Goal: Transaction & Acquisition: Download file/media

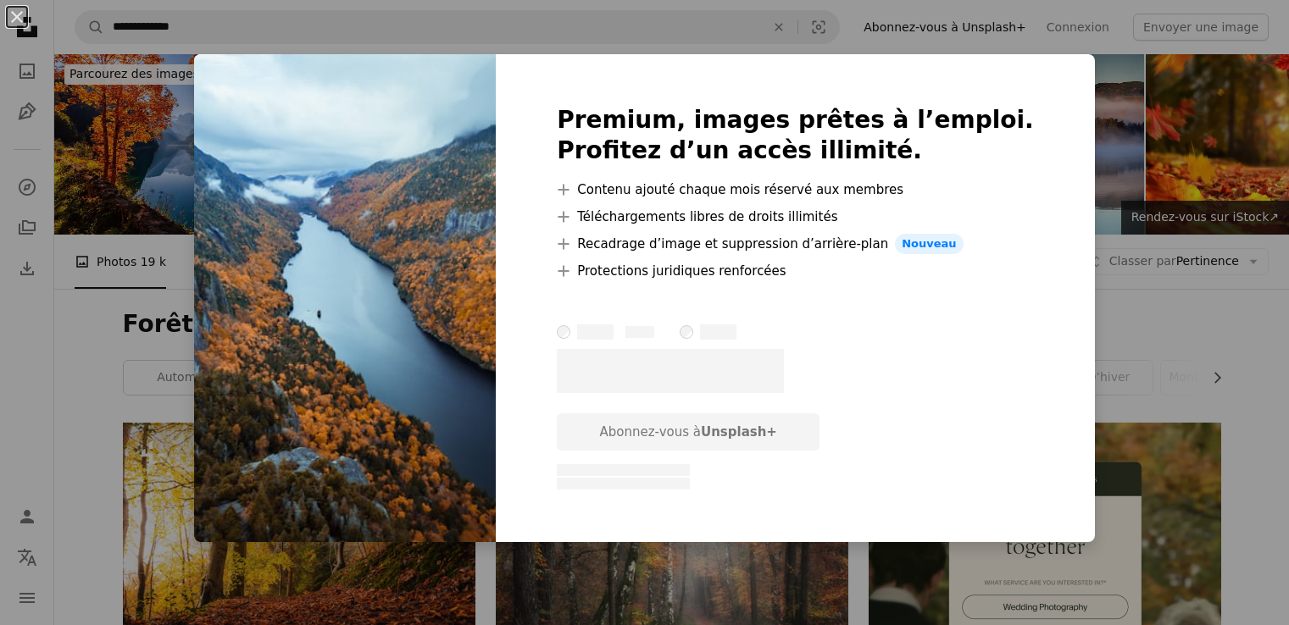
scroll to position [1723, 0]
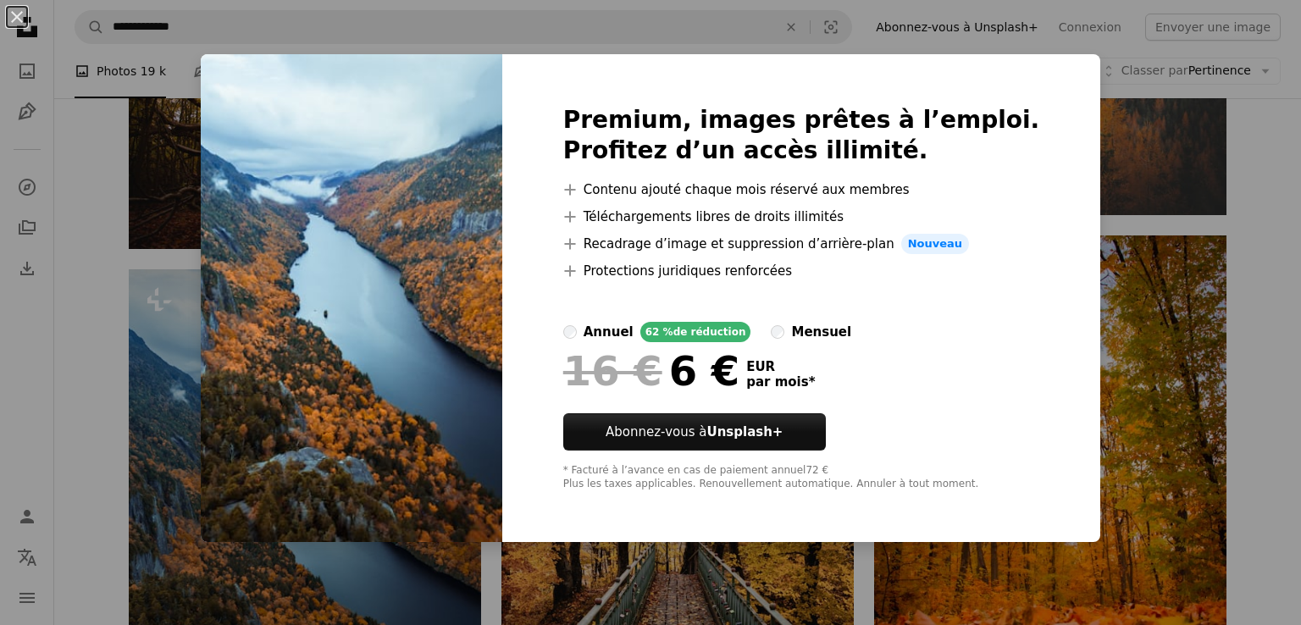
click at [1268, 191] on div "An X shape Premium, images prêtes à l’emploi. Profitez d’un accès illimité. A p…" at bounding box center [650, 312] width 1301 height 625
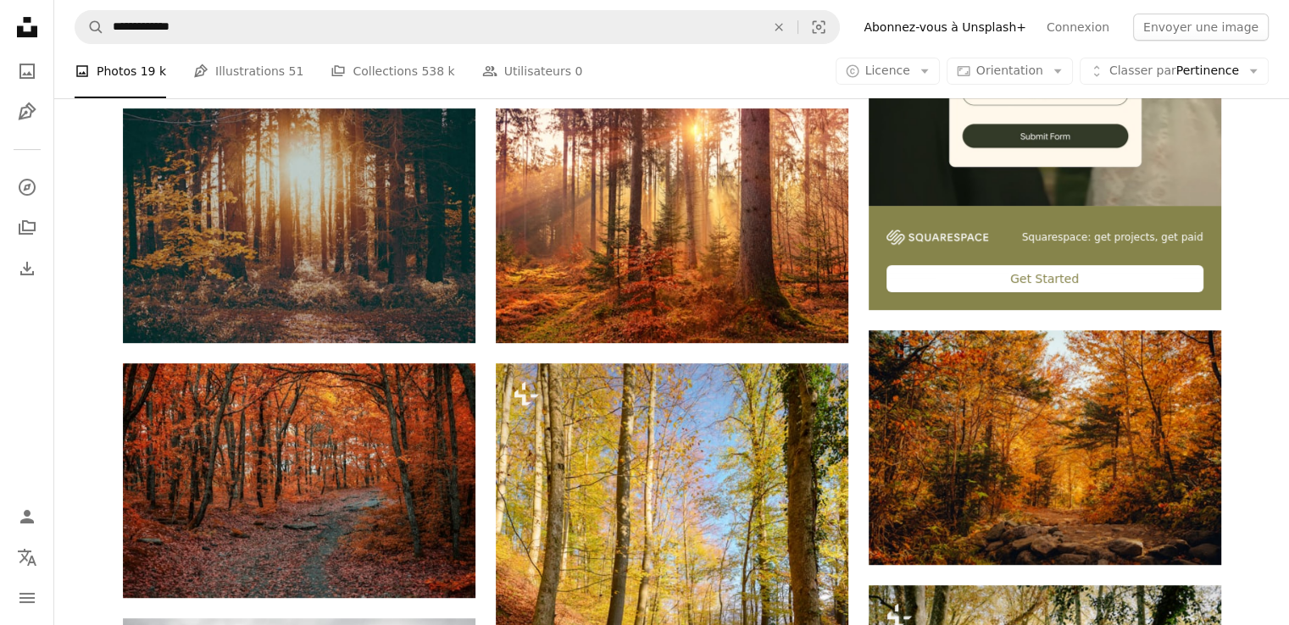
scroll to position [580, 0]
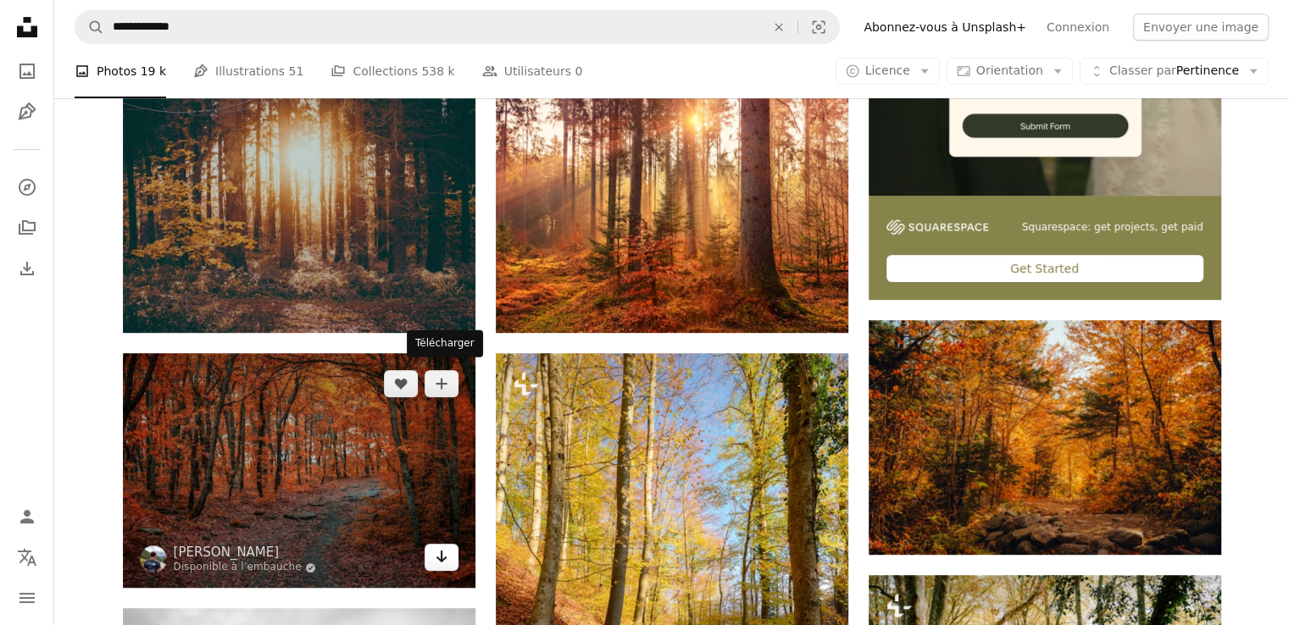
click at [441, 551] on icon "Télécharger" at bounding box center [441, 557] width 11 height 12
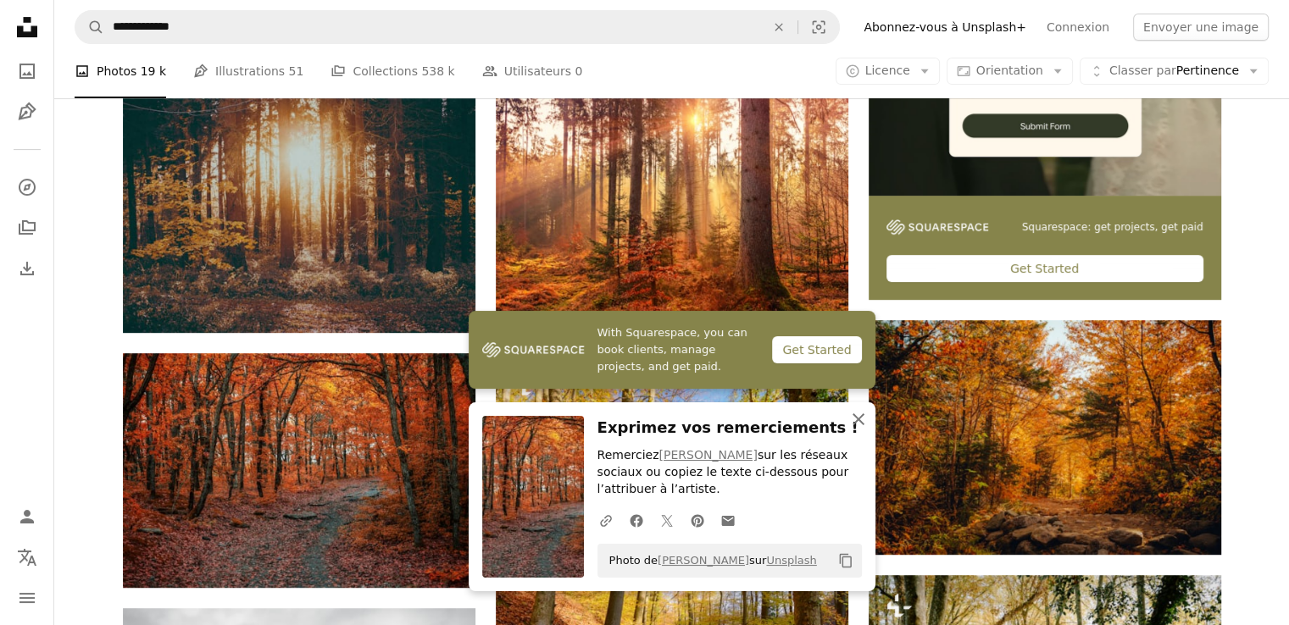
click at [852, 419] on icon "An X shape" at bounding box center [858, 419] width 20 height 20
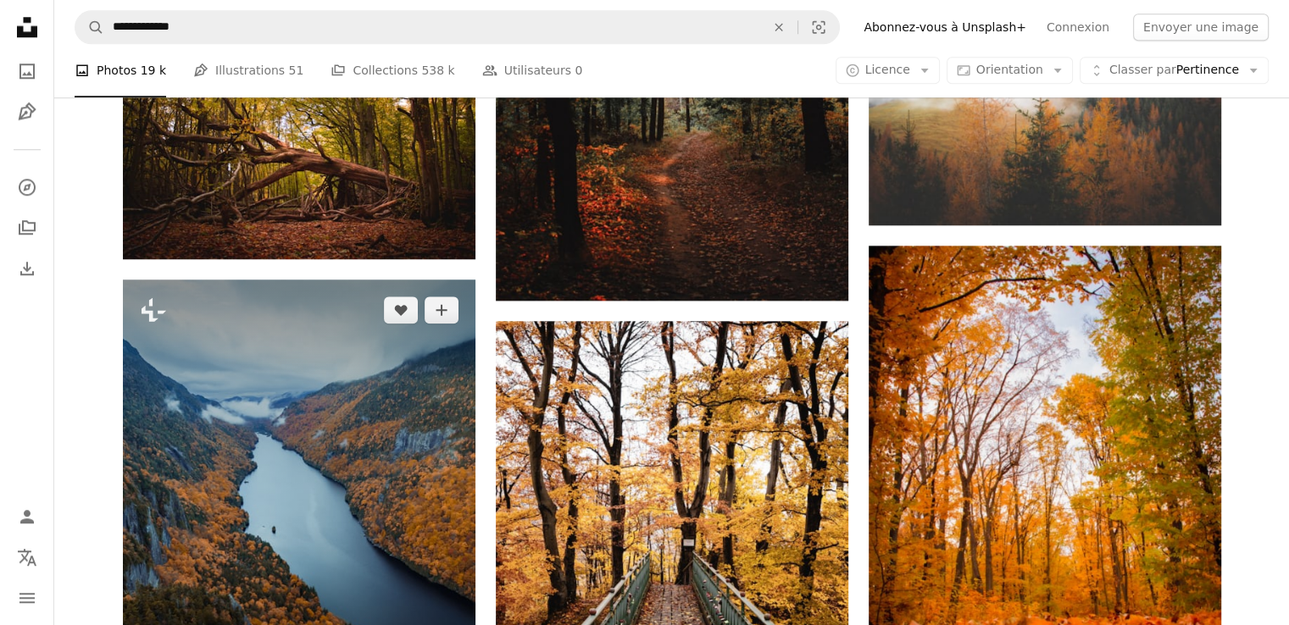
scroll to position [1751, 0]
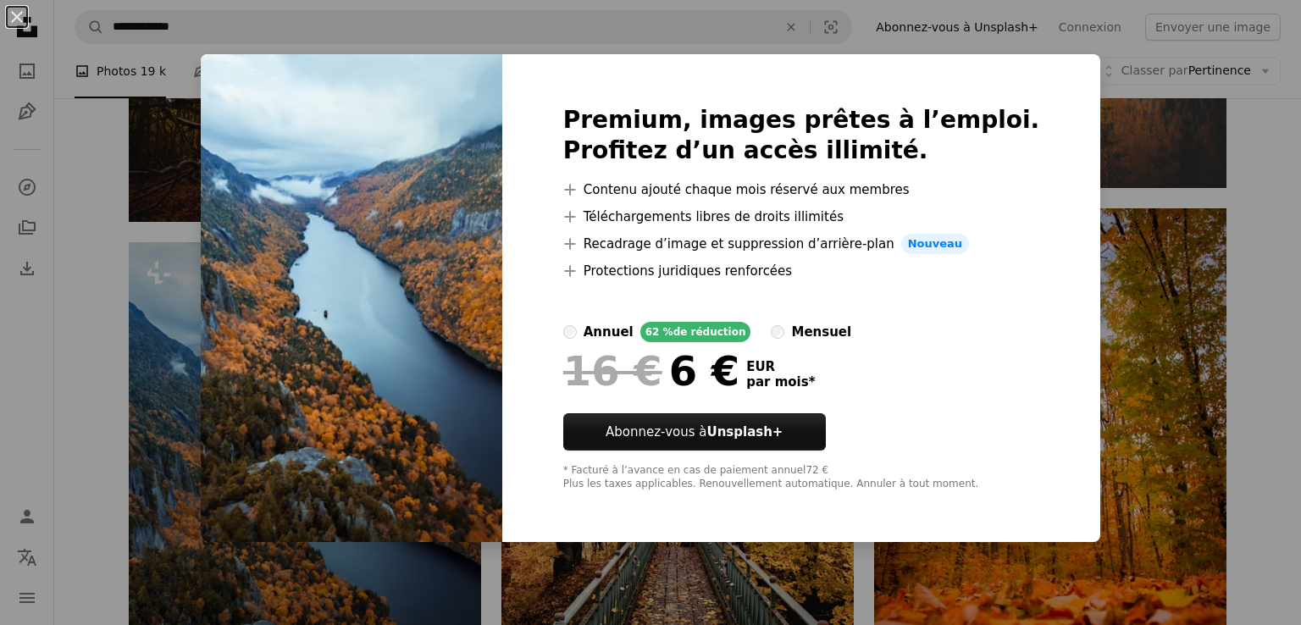
click at [1288, 205] on html "**********" at bounding box center [650, 151] width 1301 height 3804
click at [1152, 278] on div "An X shape Premium, images prêtes à l’emploi. Profitez d’un accès illimité. A p…" at bounding box center [650, 312] width 1301 height 625
